Goal: Communication & Community: Answer question/provide support

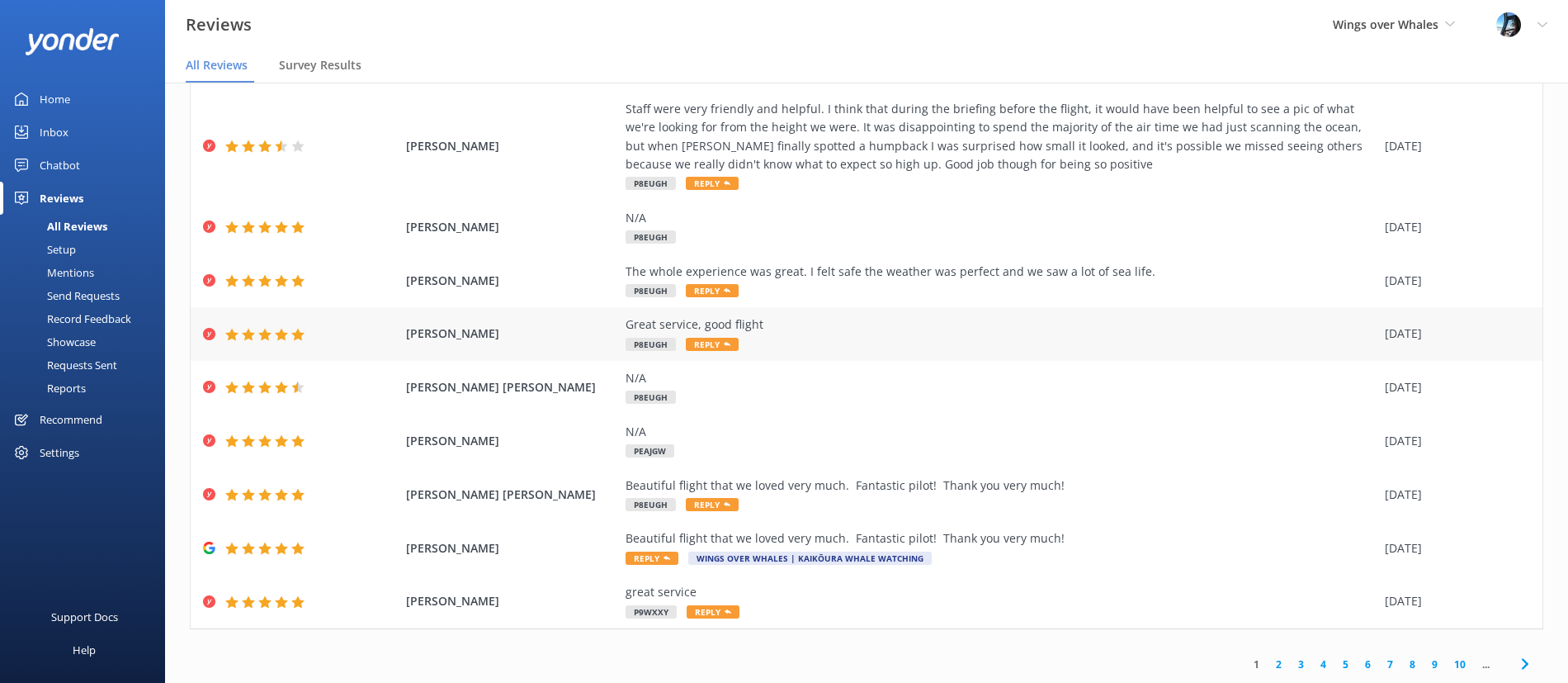
scroll to position [14, 0]
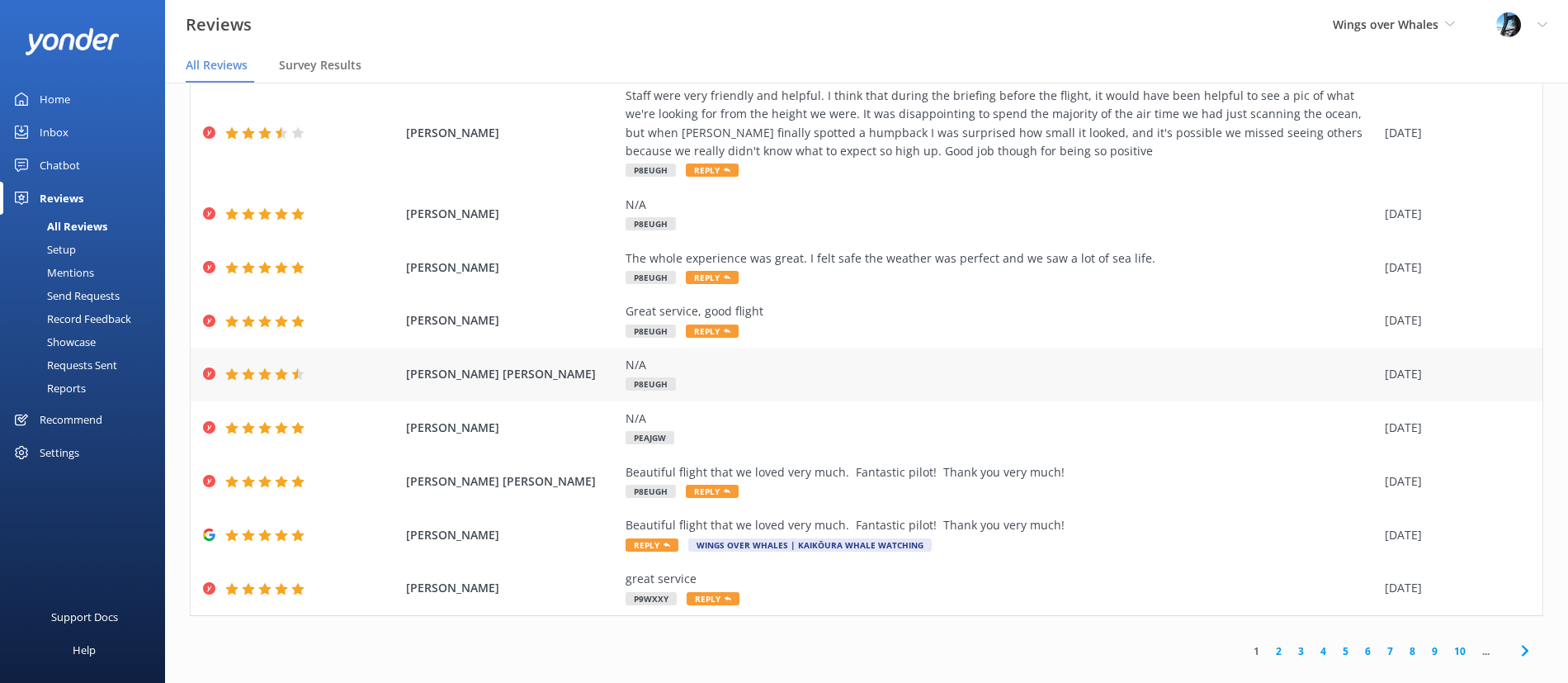
click at [843, 371] on div "N/A" at bounding box center [1000, 364] width 751 height 19
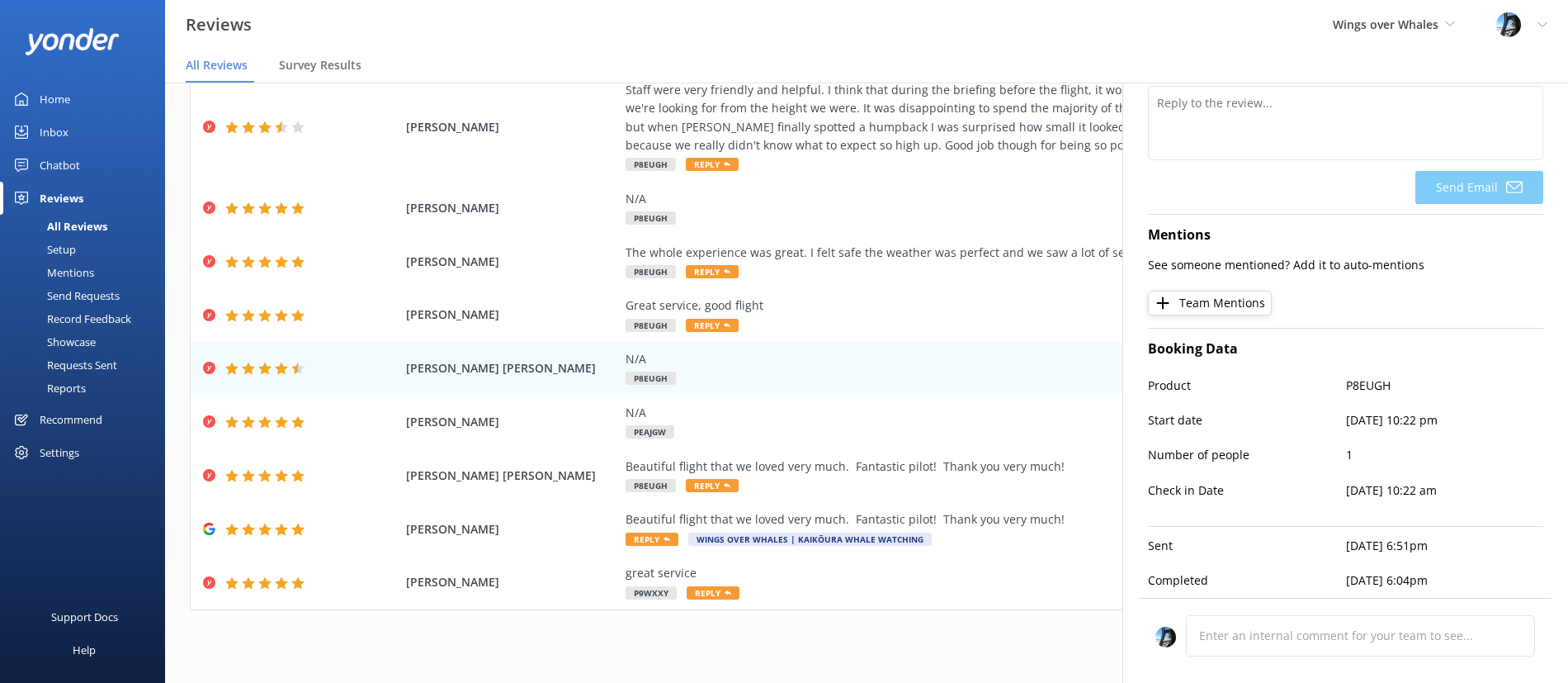
scroll to position [19, 0]
click at [1003, 246] on div "The whole experience was great. I felt safe the weather was perfect and we saw …" at bounding box center [1000, 251] width 751 height 19
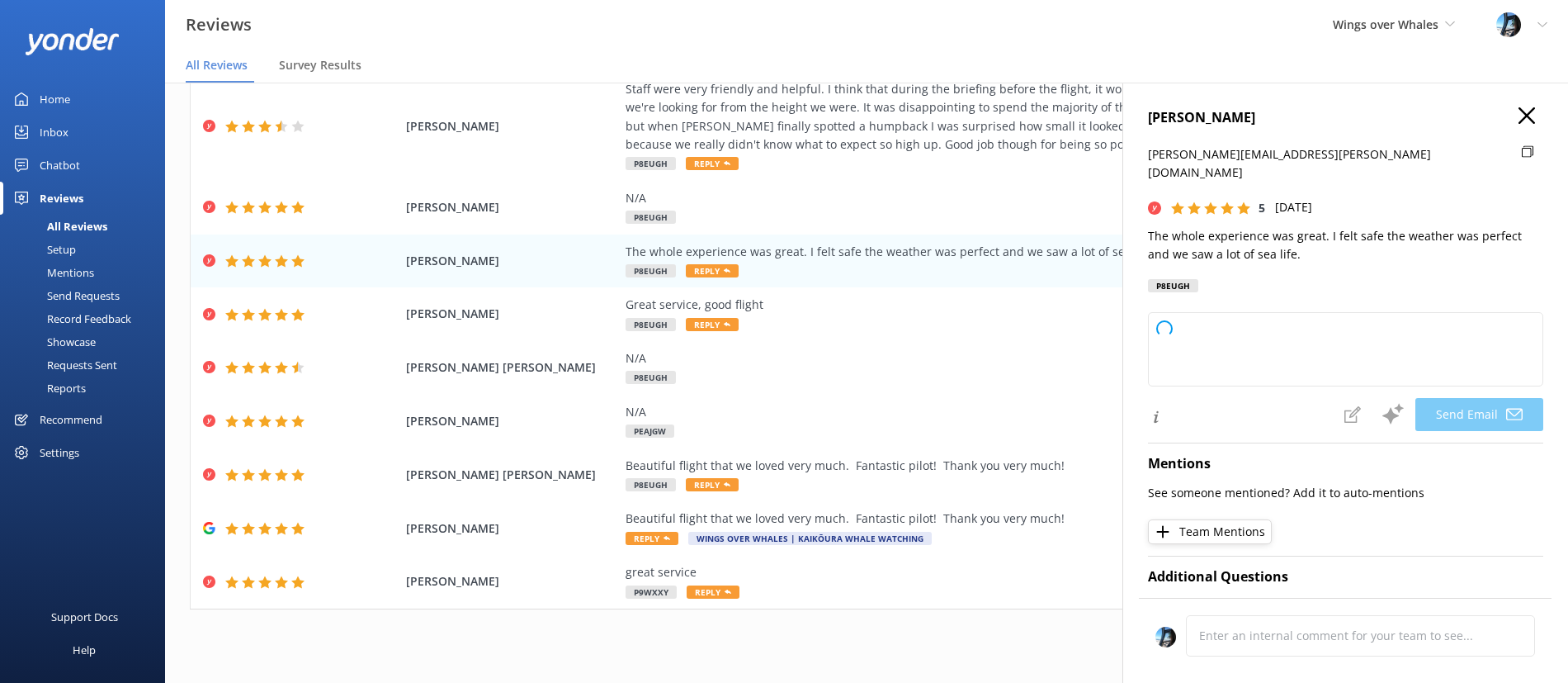
type textarea "Thank you so much, [PERSON_NAME]! We're thrilled to hear you had a great experi…"
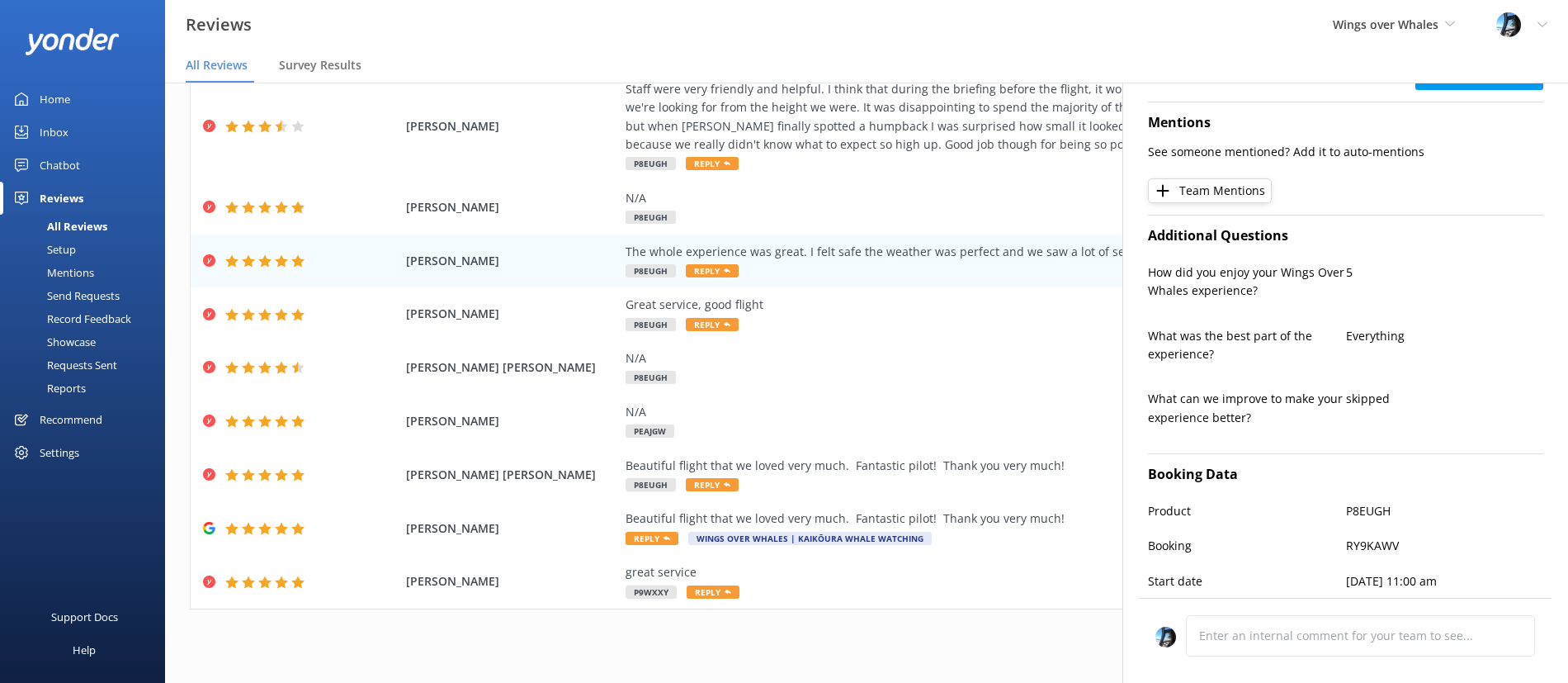
scroll to position [483, 0]
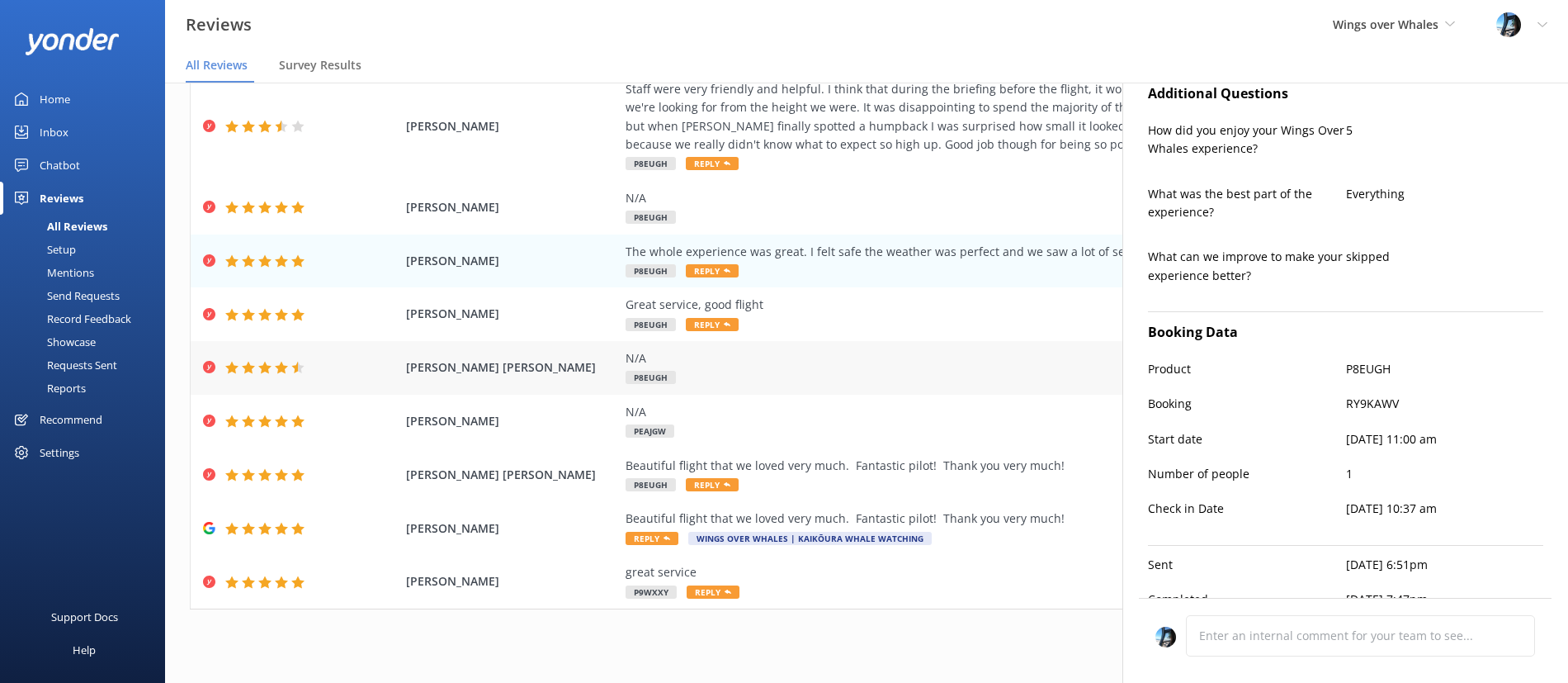
click at [917, 383] on div "N/A P8EUGH" at bounding box center [1000, 367] width 751 height 37
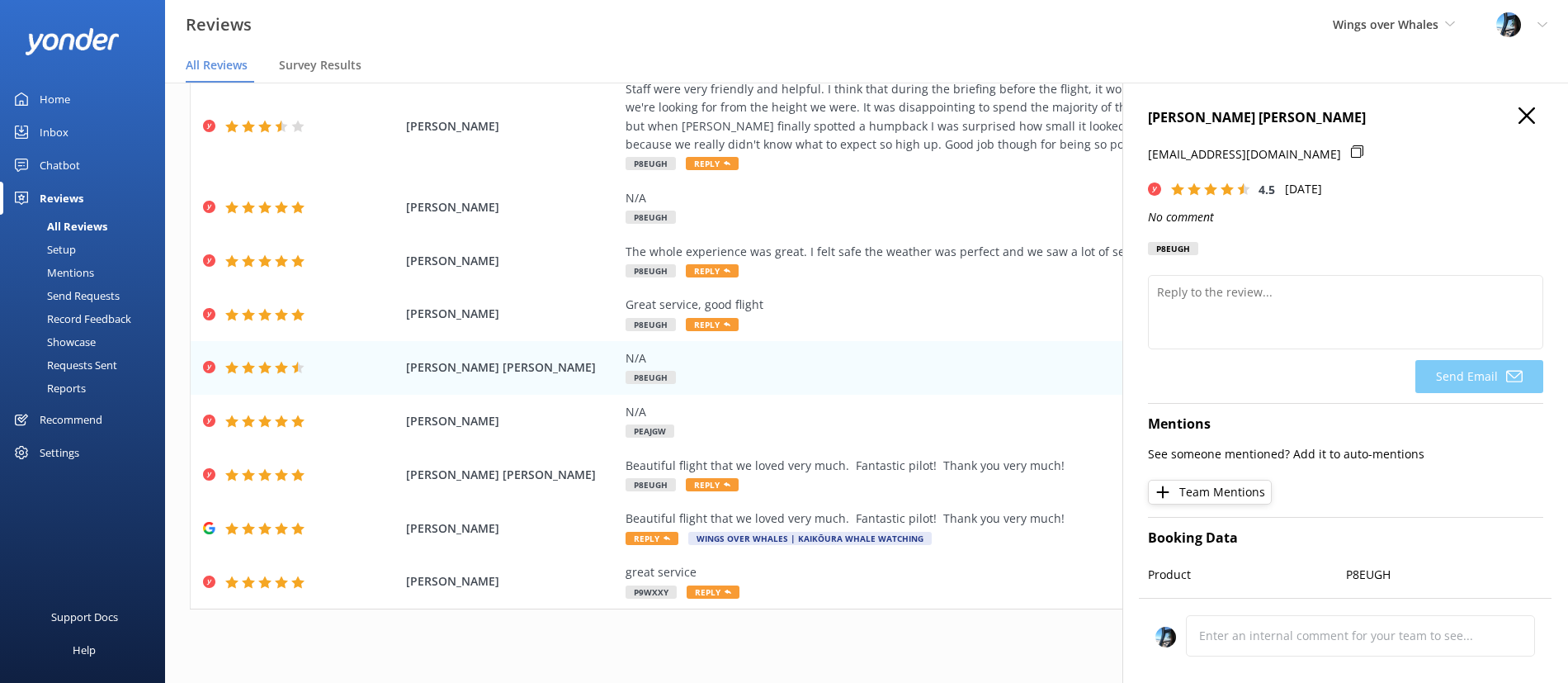
click at [1516, 117] on h4 "[PERSON_NAME] [PERSON_NAME]" at bounding box center [1345, 118] width 395 height 21
click at [1520, 114] on icon "button" at bounding box center [1526, 115] width 17 height 17
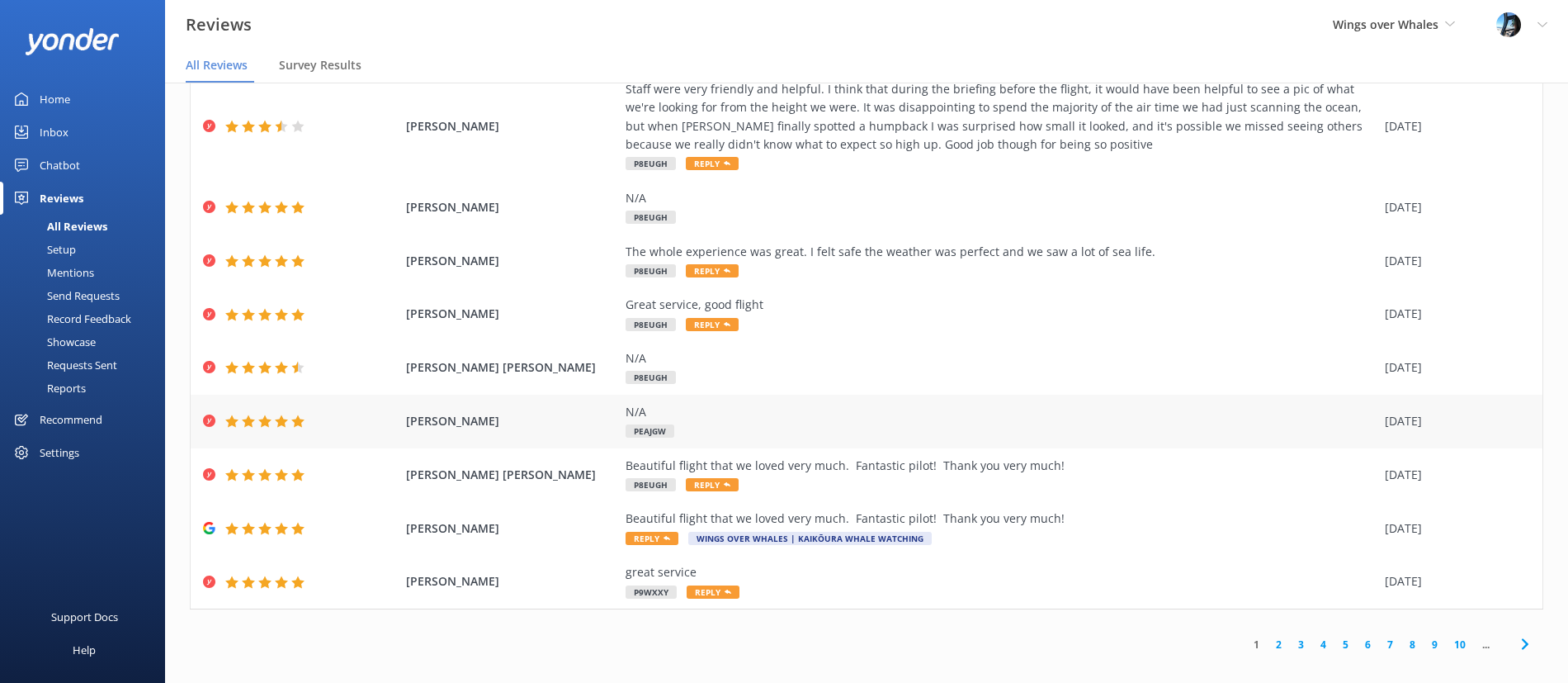
scroll to position [33, 0]
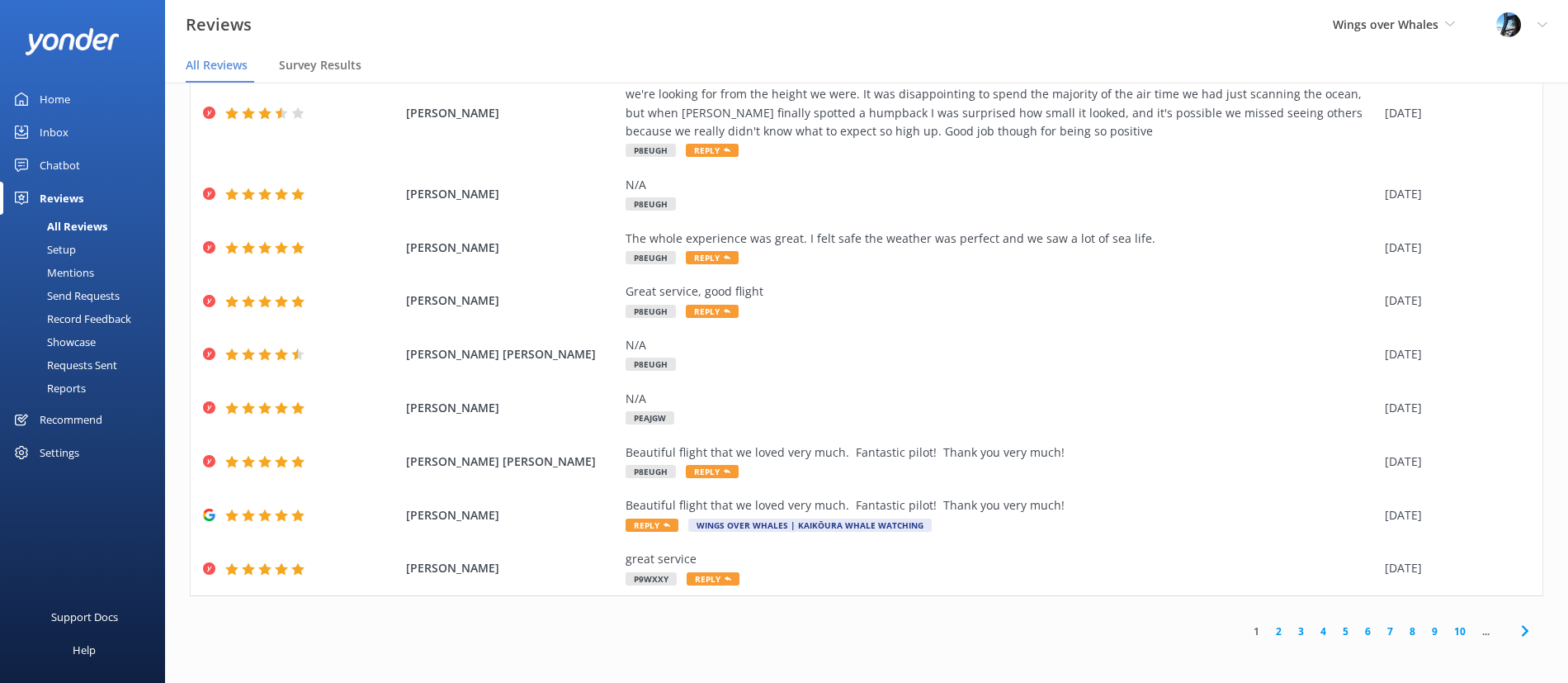
click at [1277, 629] on link "2" at bounding box center [1278, 631] width 22 height 16
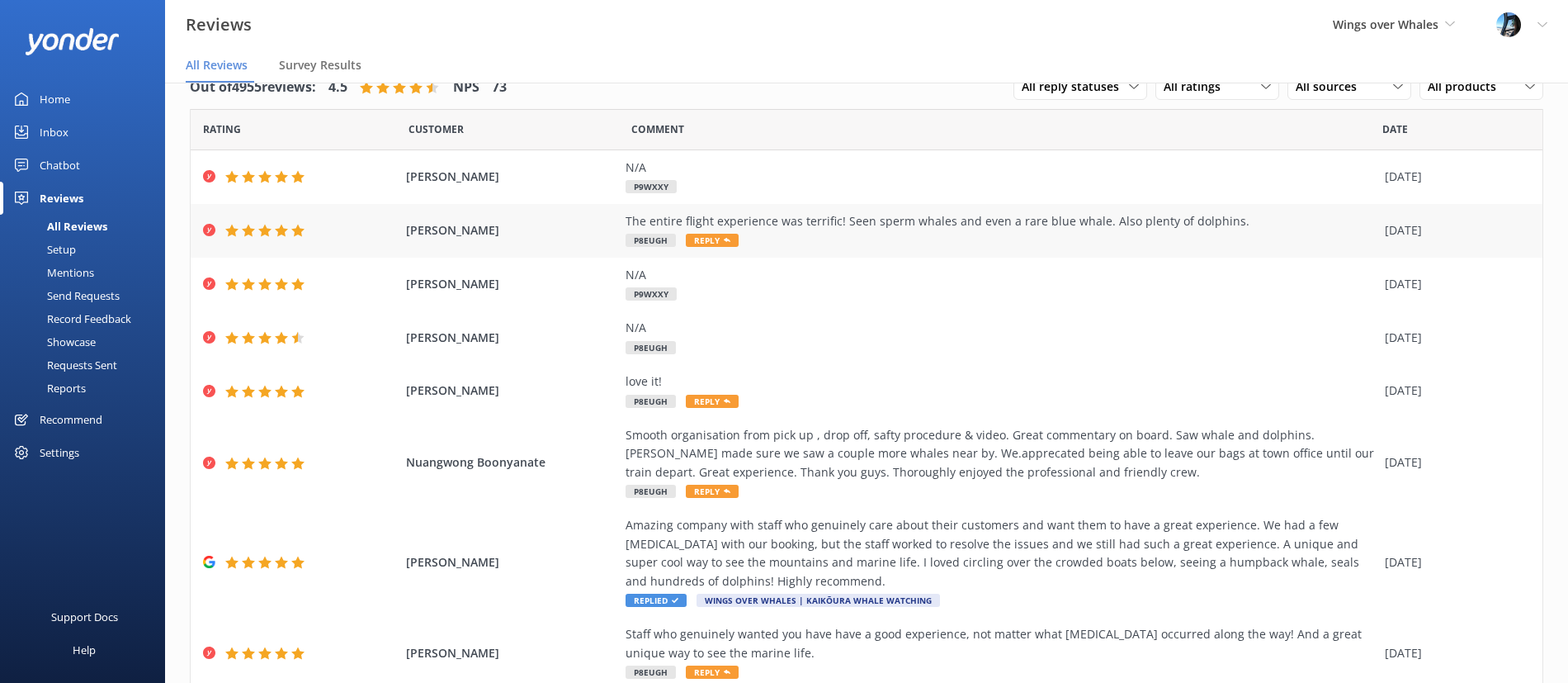
click at [526, 226] on span "[PERSON_NAME]" at bounding box center [511, 230] width 211 height 19
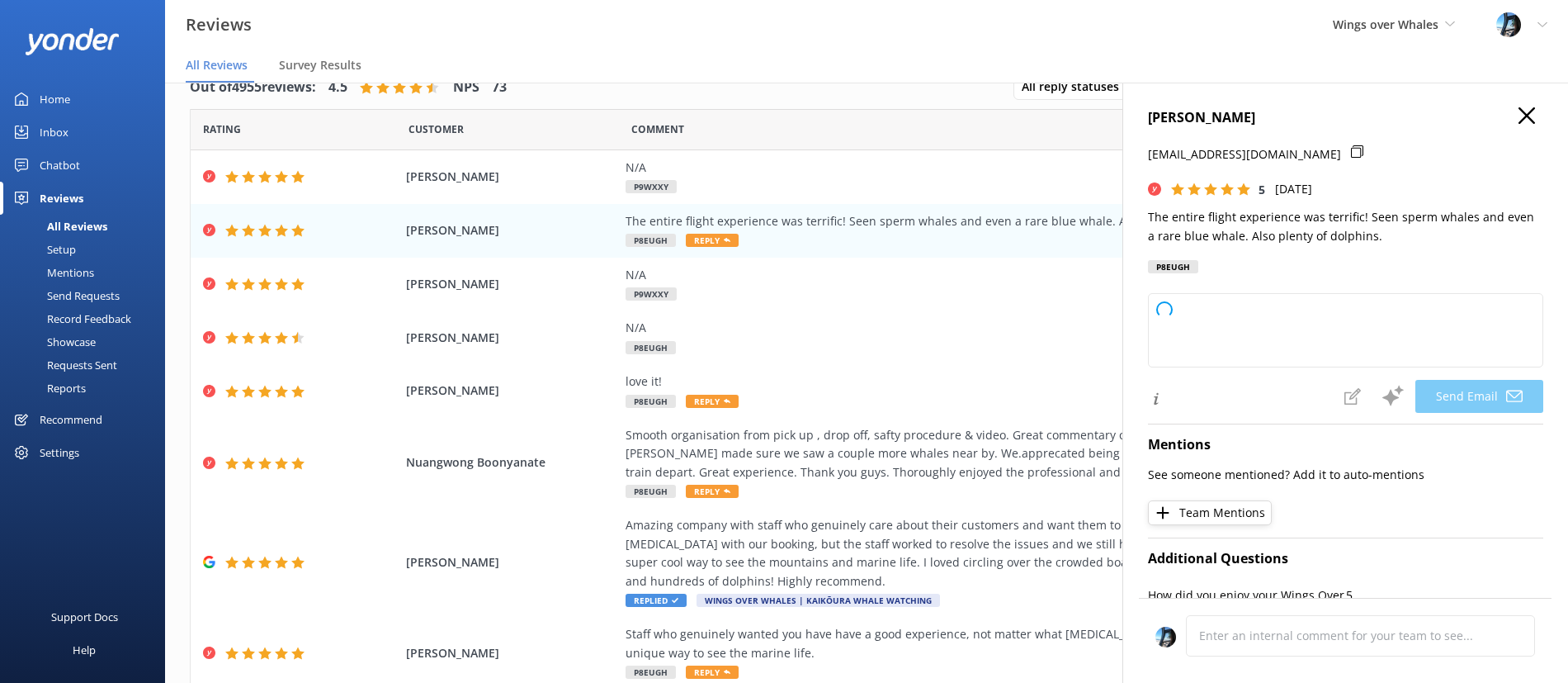
type textarea "Thank you so much, [PERSON_NAME]! We're thrilled you had such an amazing experi…"
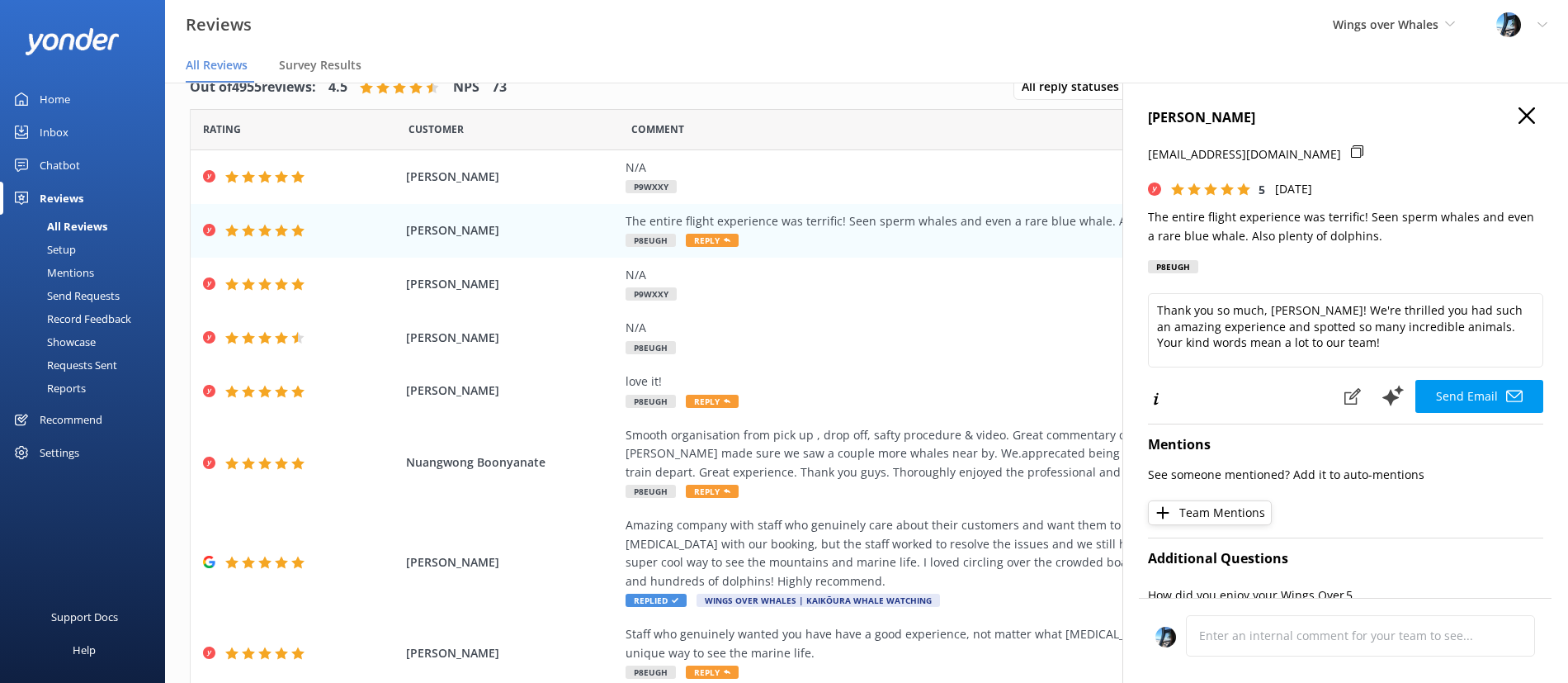
click at [1520, 111] on icon "button" at bounding box center [1526, 115] width 17 height 17
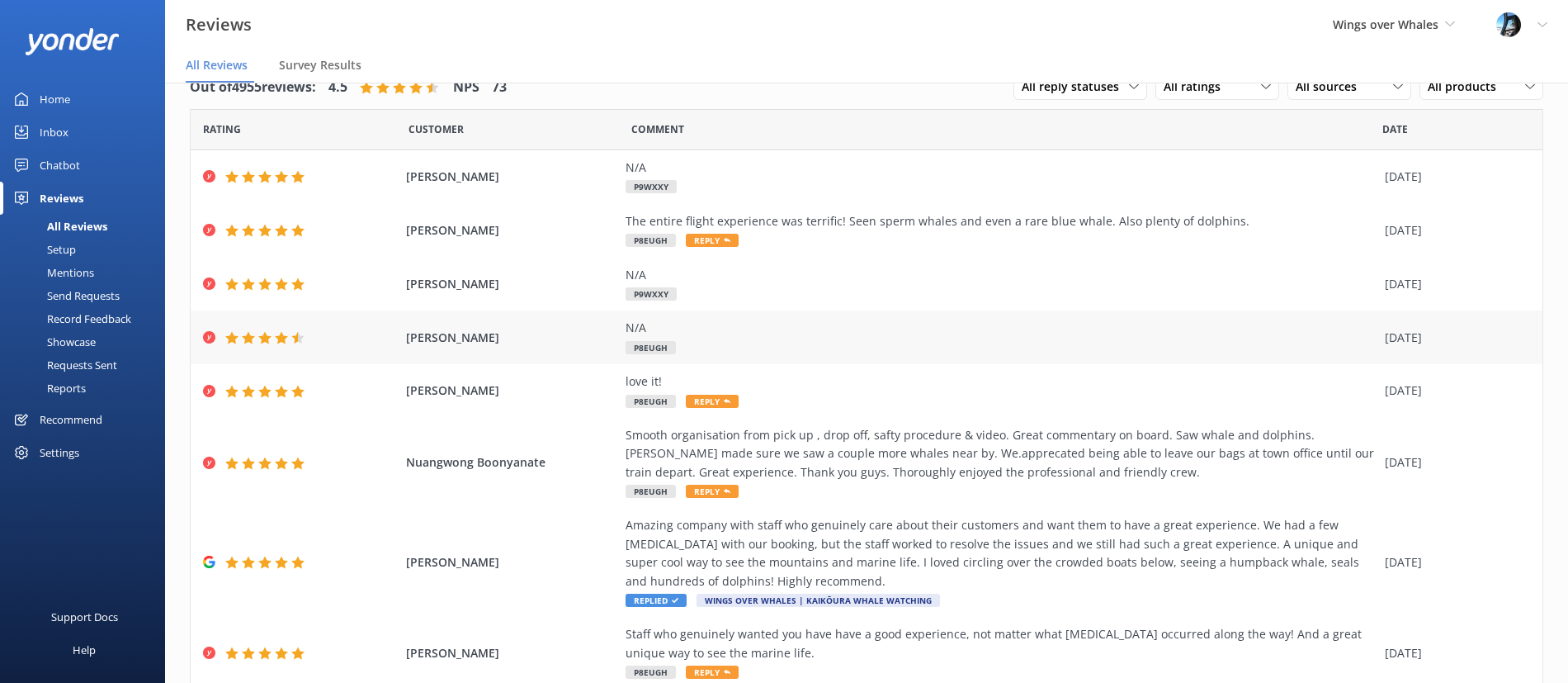
scroll to position [201, 0]
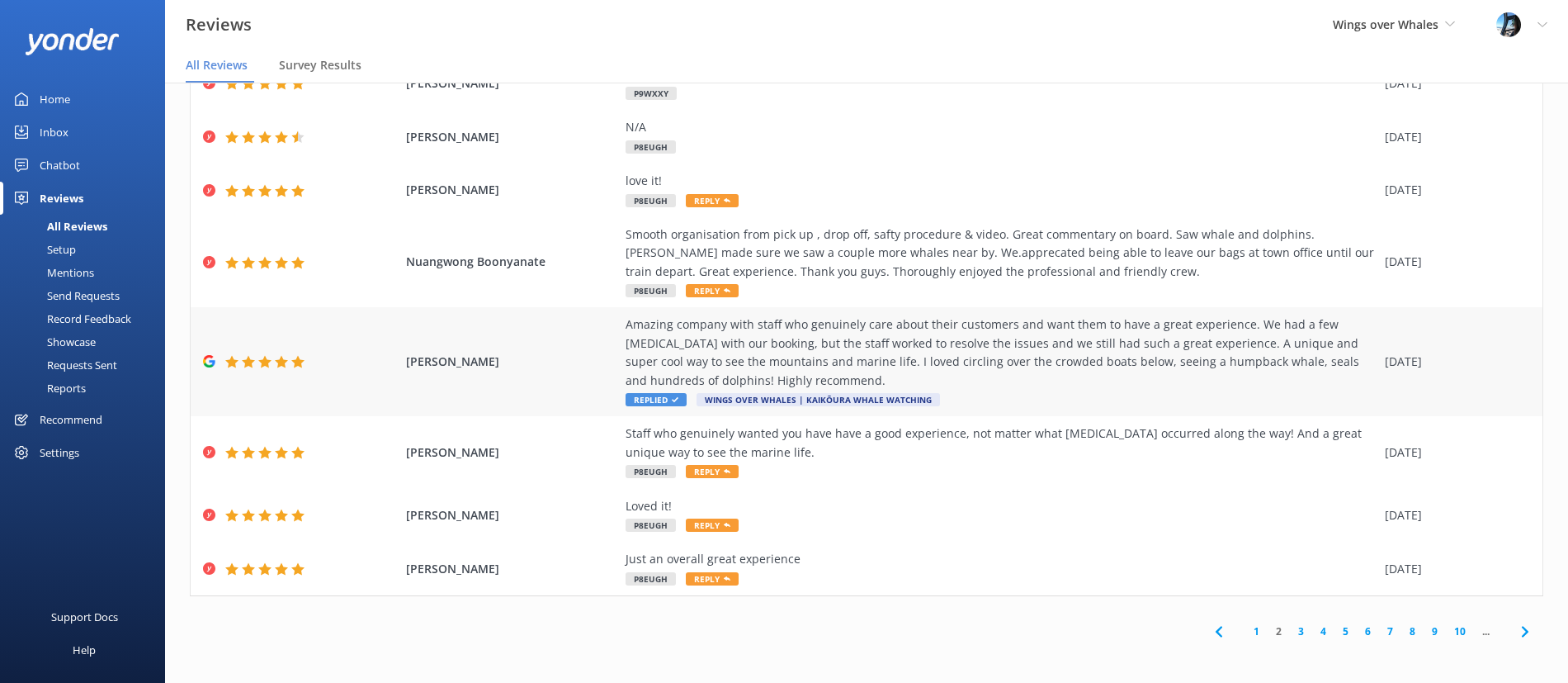
click at [960, 351] on div "Amazing company with staff who genuinely care about their customers and want th…" at bounding box center [1000, 353] width 751 height 74
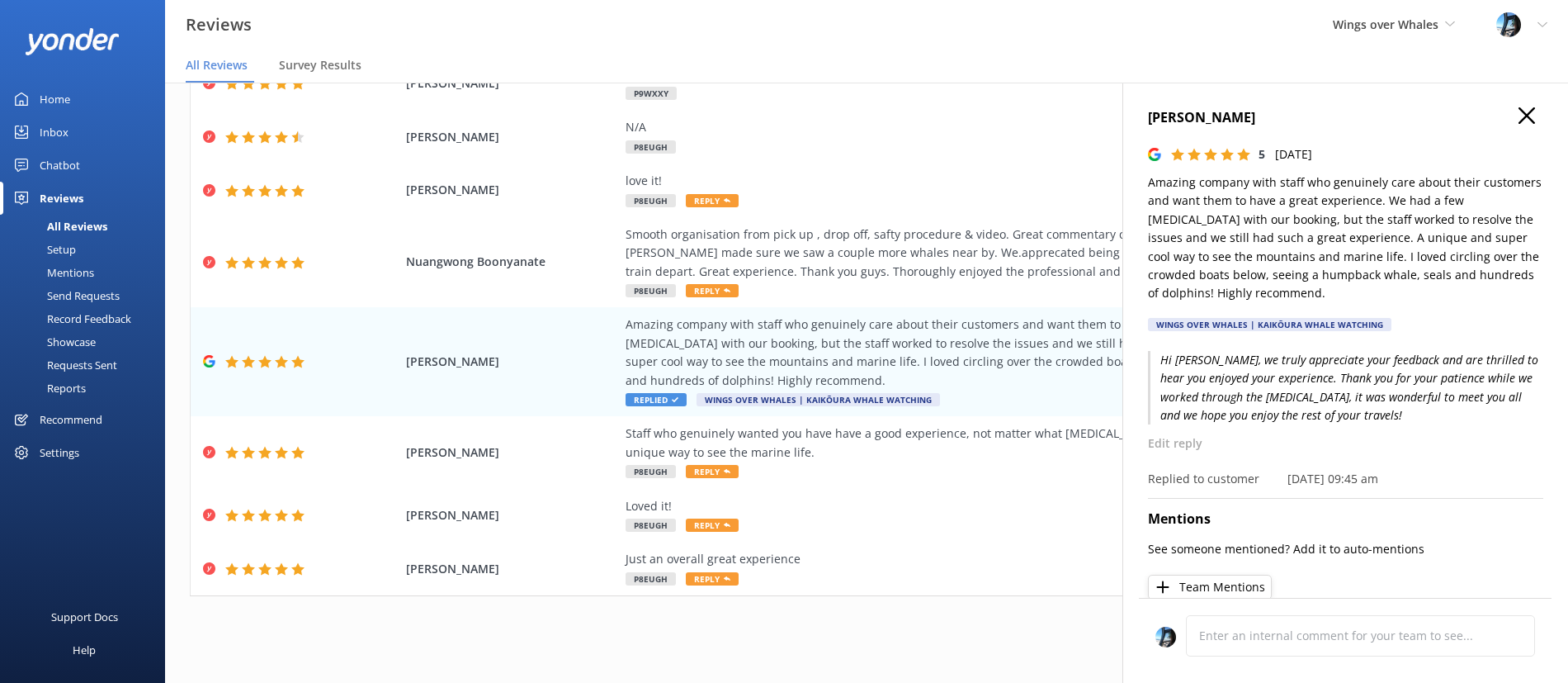
click at [1530, 110] on icon "button" at bounding box center [1526, 115] width 17 height 17
